Goal: Information Seeking & Learning: Learn about a topic

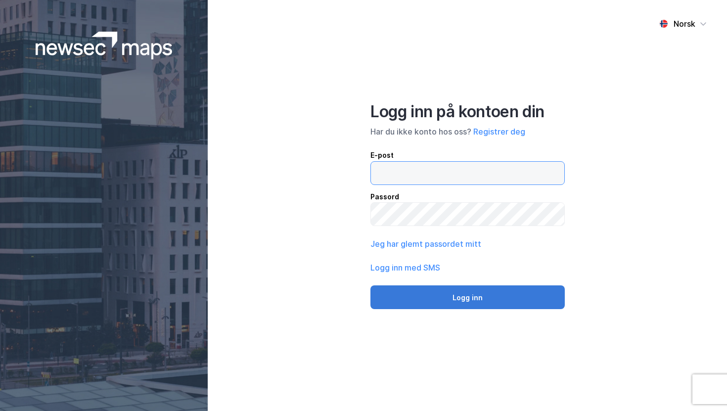
type input "[PERSON_NAME][EMAIL_ADDRESS][DOMAIN_NAME]"
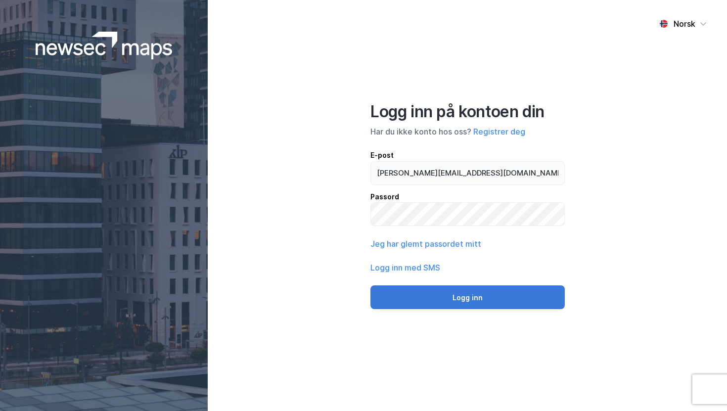
click at [483, 298] on button "Logg inn" at bounding box center [468, 298] width 194 height 24
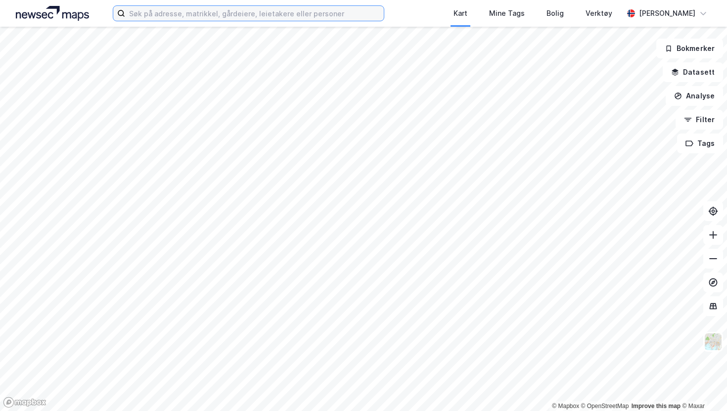
click at [276, 20] on input at bounding box center [254, 13] width 258 height 15
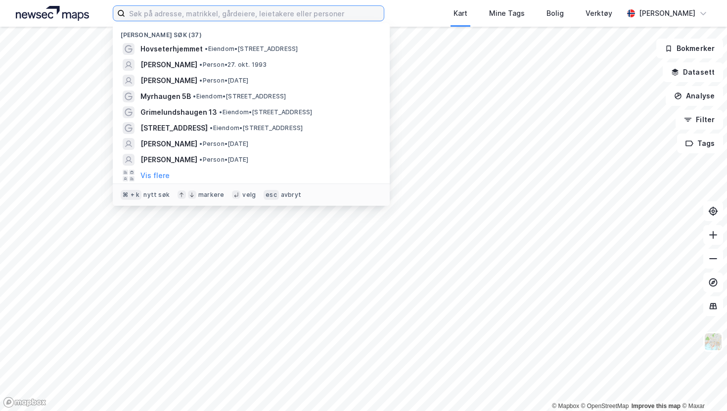
paste input "[PERSON_NAME] vei 51F"
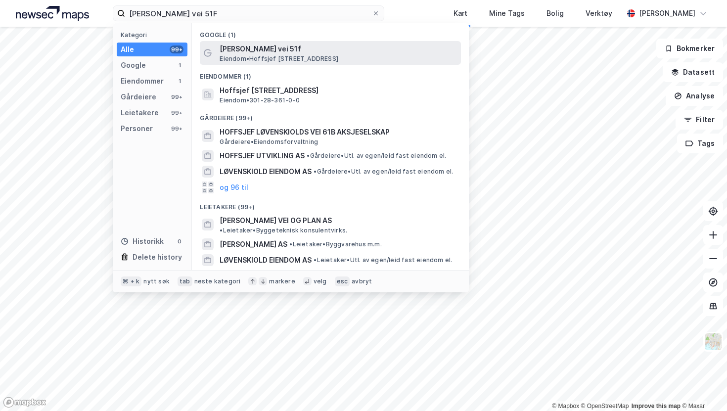
click at [286, 60] on span "Eiendom • Hoffsjef [STREET_ADDRESS]" at bounding box center [279, 59] width 119 height 8
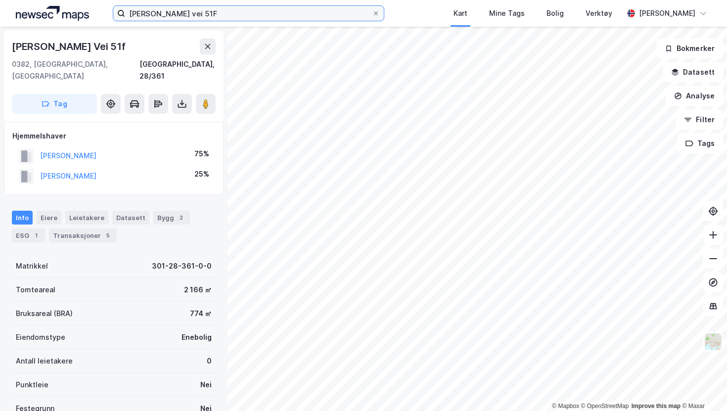
click at [248, 14] on input "[PERSON_NAME] vei 51F" at bounding box center [248, 13] width 246 height 15
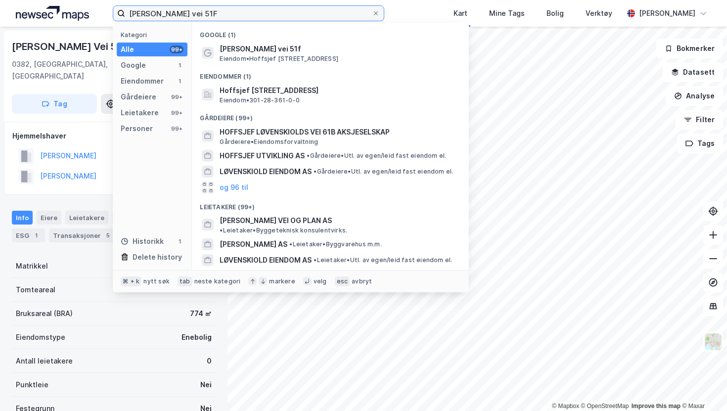
click at [248, 14] on input "[PERSON_NAME] vei 51F" at bounding box center [248, 13] width 246 height 15
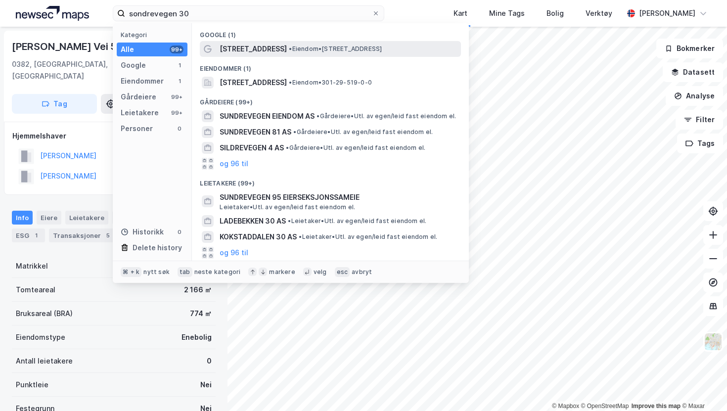
click at [274, 43] on span "[STREET_ADDRESS]" at bounding box center [253, 49] width 67 height 12
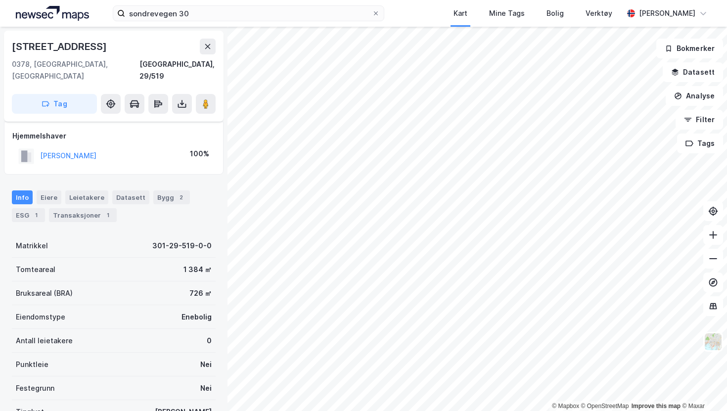
scroll to position [76, 0]
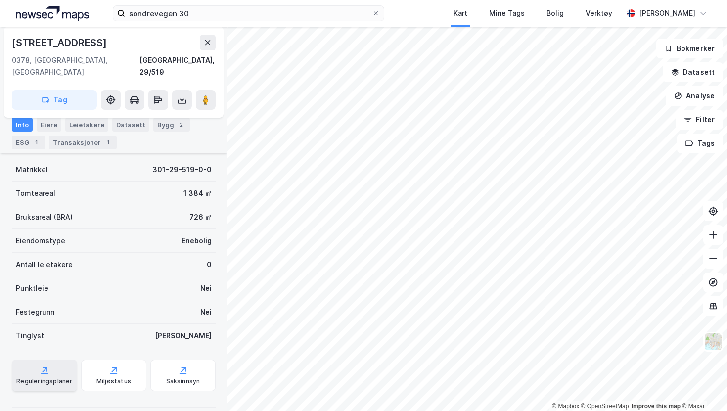
click at [42, 364] on div "Reguleringsplaner" at bounding box center [44, 376] width 65 height 32
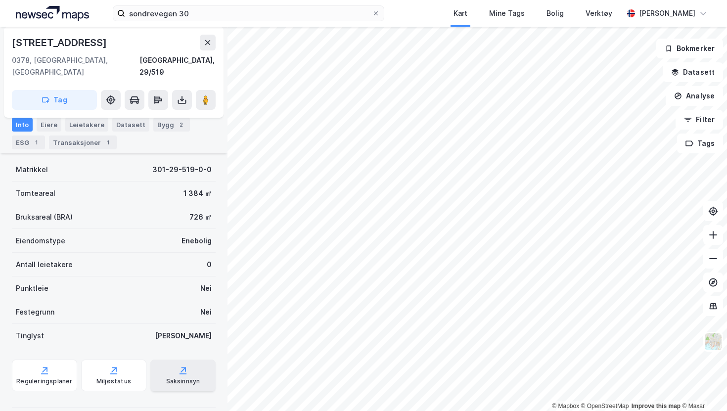
click at [167, 378] on div "Saksinnsyn" at bounding box center [183, 382] width 34 height 8
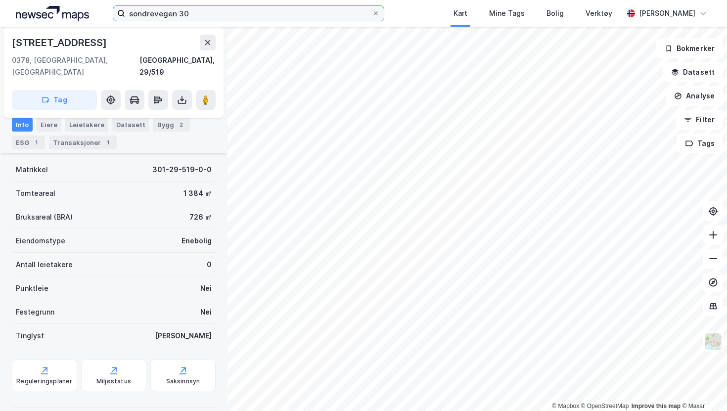
click at [303, 6] on input "sondrevegen 30" at bounding box center [248, 13] width 246 height 15
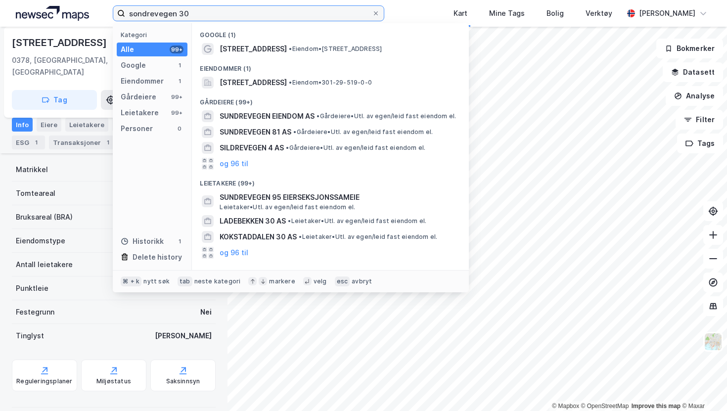
click at [303, 6] on input "sondrevegen 30" at bounding box center [248, 13] width 246 height 15
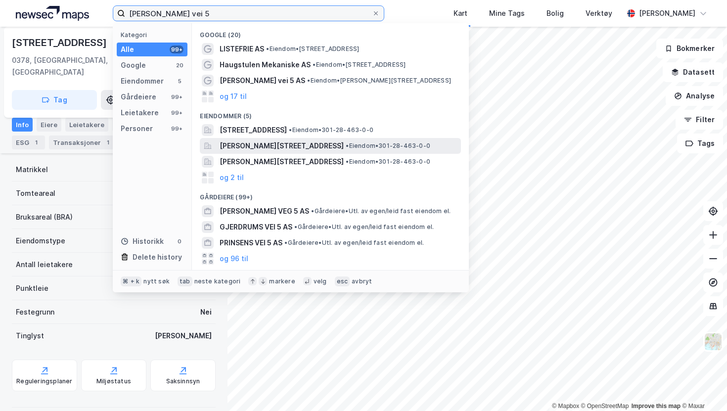
type input "[PERSON_NAME] vei 5"
click at [265, 145] on span "[PERSON_NAME][STREET_ADDRESS]" at bounding box center [282, 146] width 124 height 12
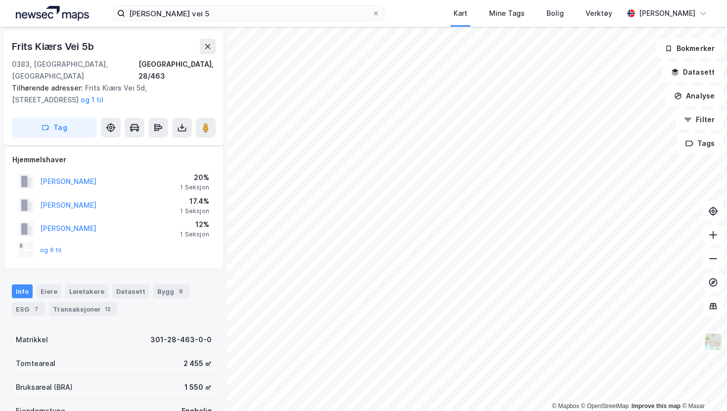
scroll to position [76, 0]
click at [0, 0] on button "og 6 til" at bounding box center [0, 0] width 0 height 0
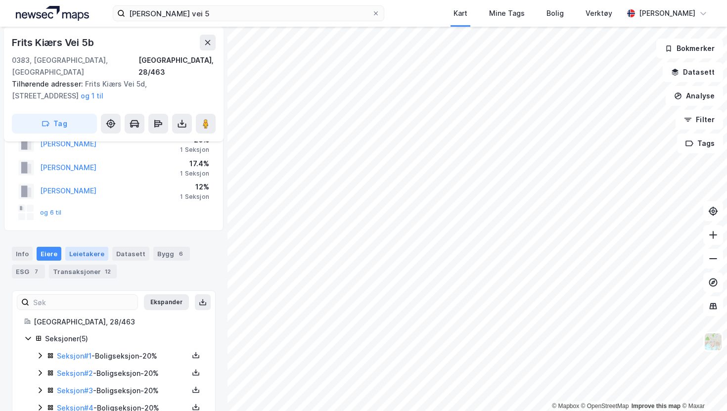
click at [80, 247] on div "Leietakere" at bounding box center [86, 254] width 43 height 14
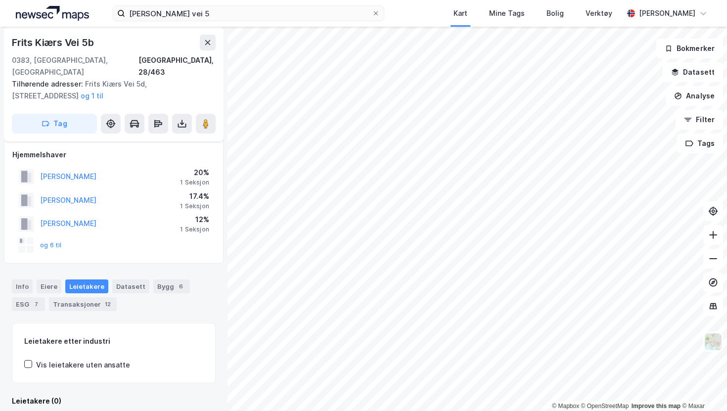
scroll to position [38, 0]
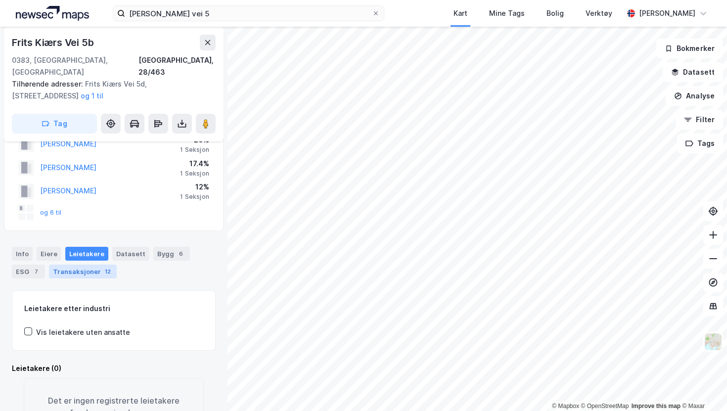
click at [73, 265] on div "Transaksjoner 12" at bounding box center [83, 272] width 68 height 14
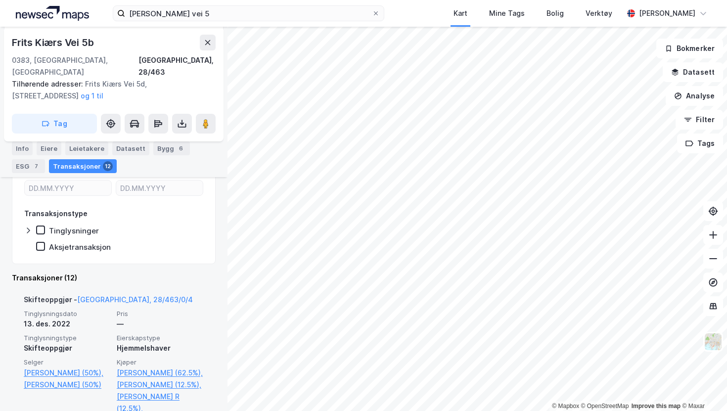
scroll to position [227, 0]
